Goal: Find specific page/section: Find specific page/section

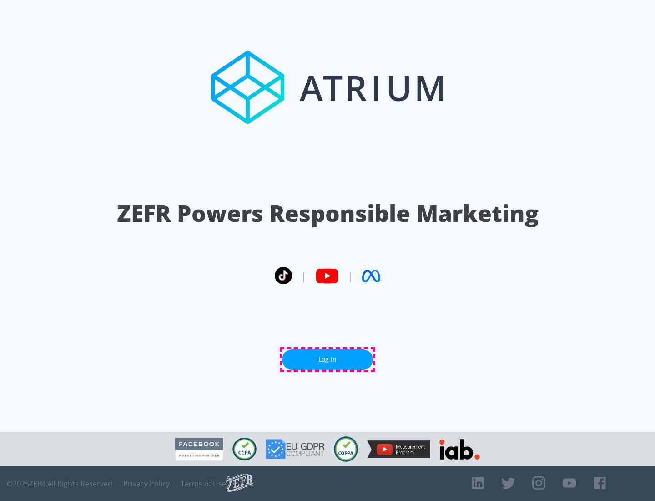
click at [328, 359] on link "Log In" at bounding box center [327, 359] width 91 height 20
